Goal: Check status

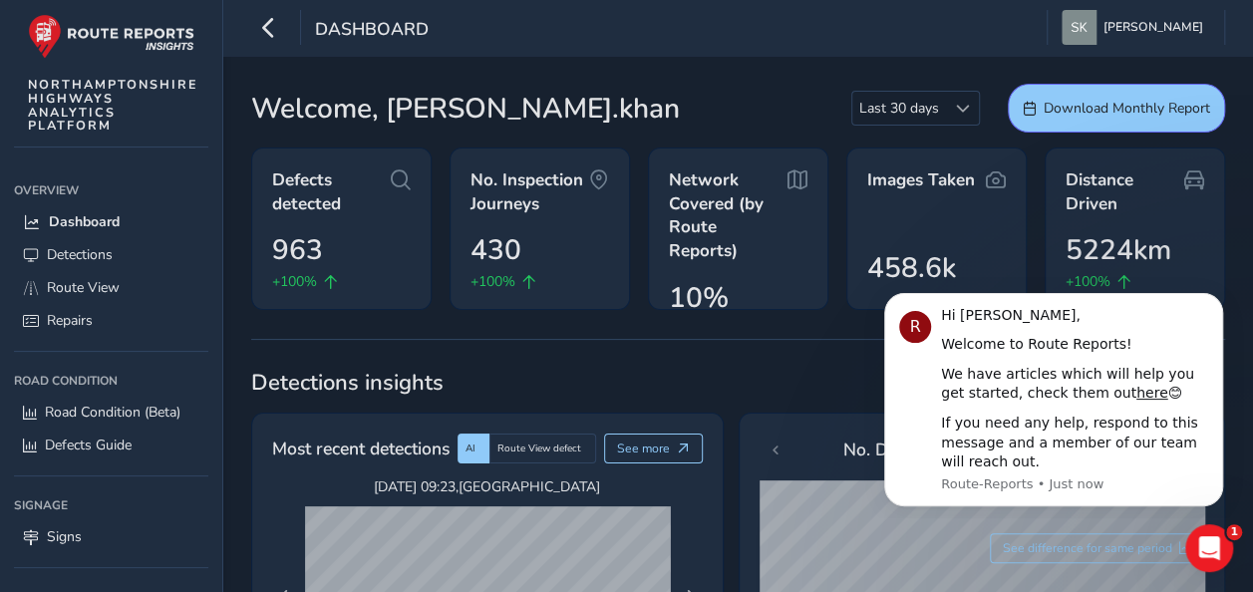
click at [727, 98] on div "Welcome, [PERSON_NAME].[PERSON_NAME] Last 30 days Last 30 days Download Monthly…" at bounding box center [738, 108] width 974 height 49
click at [1216, 303] on icon "Dismiss notification" at bounding box center [1217, 298] width 11 height 11
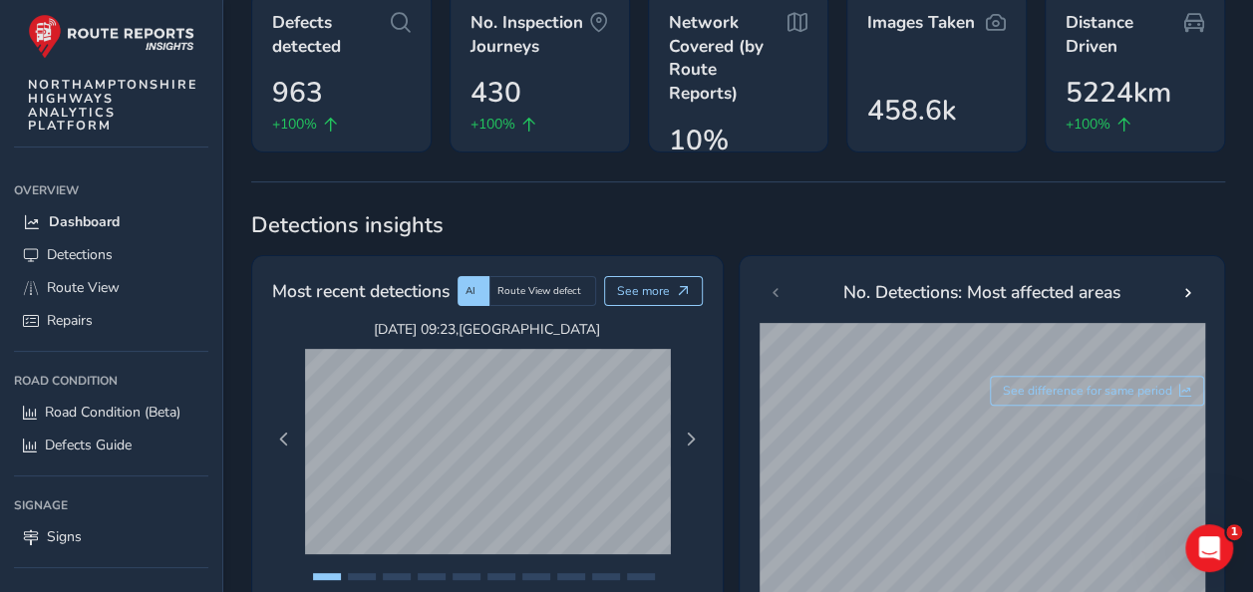
scroll to position [199, 0]
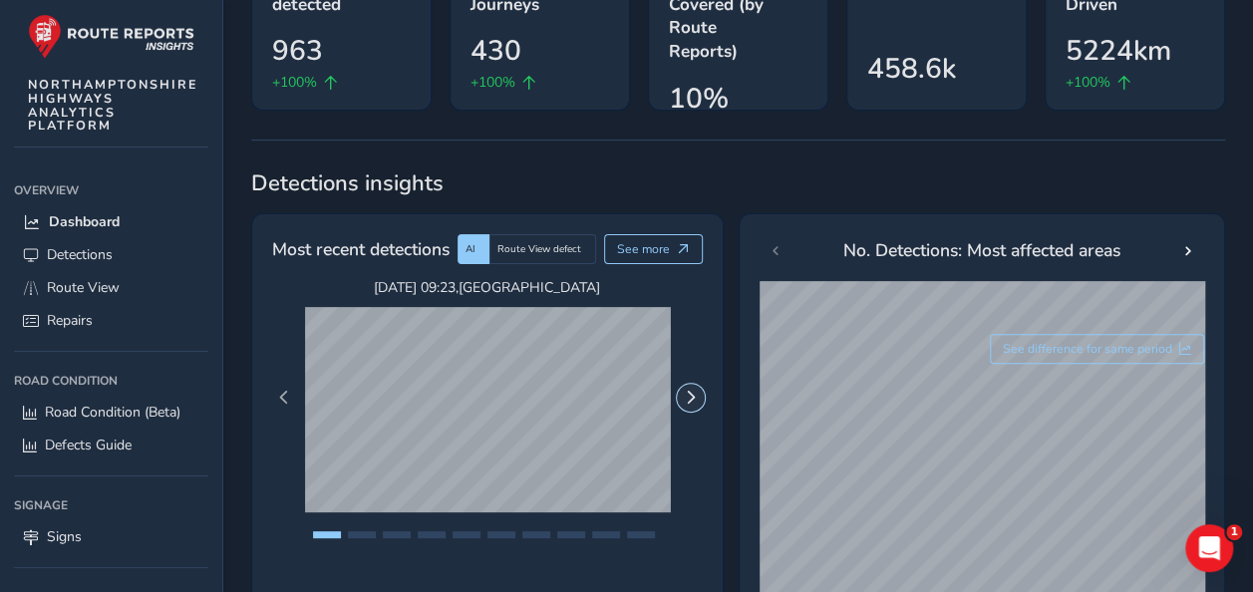
click at [687, 393] on span "Next Page" at bounding box center [691, 398] width 14 height 14
click at [688, 393] on span "Next Page" at bounding box center [691, 398] width 14 height 14
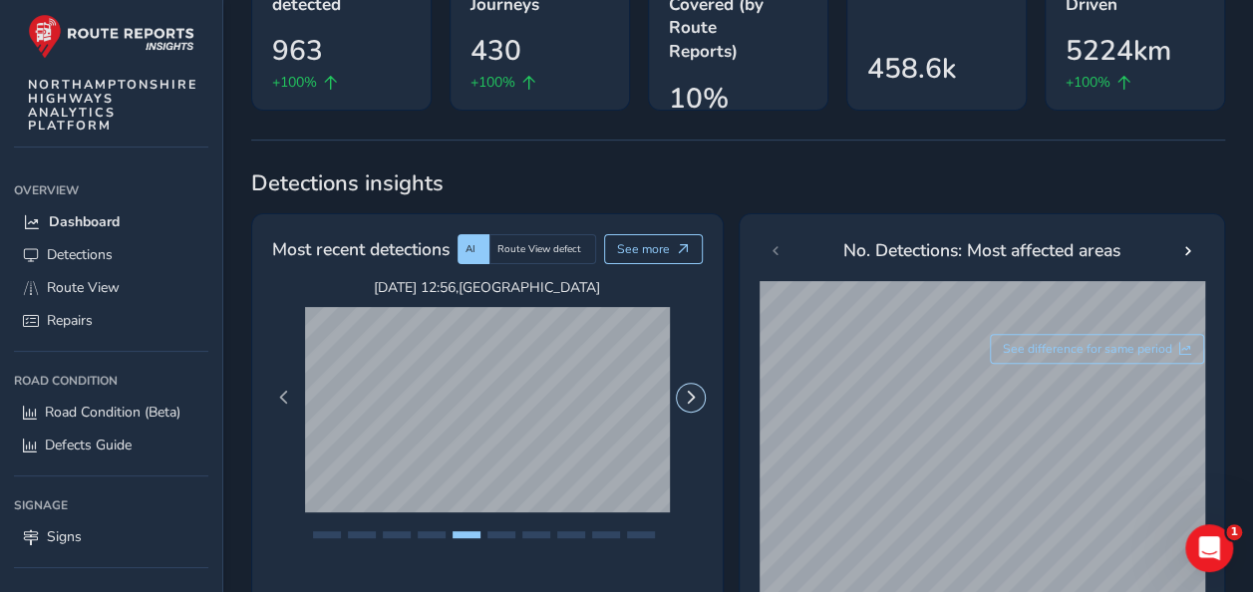
click at [688, 393] on span "Next Page" at bounding box center [691, 398] width 14 height 14
click at [687, 385] on button "Next Page" at bounding box center [691, 398] width 28 height 28
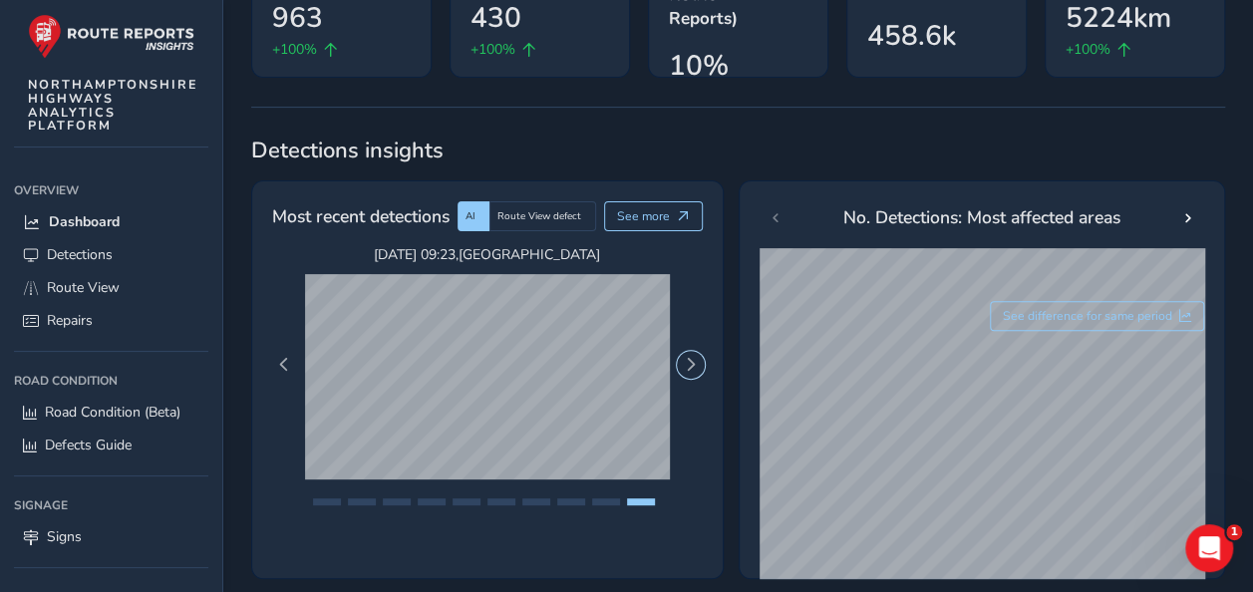
scroll to position [0, 0]
